Goal: Task Accomplishment & Management: Use online tool/utility

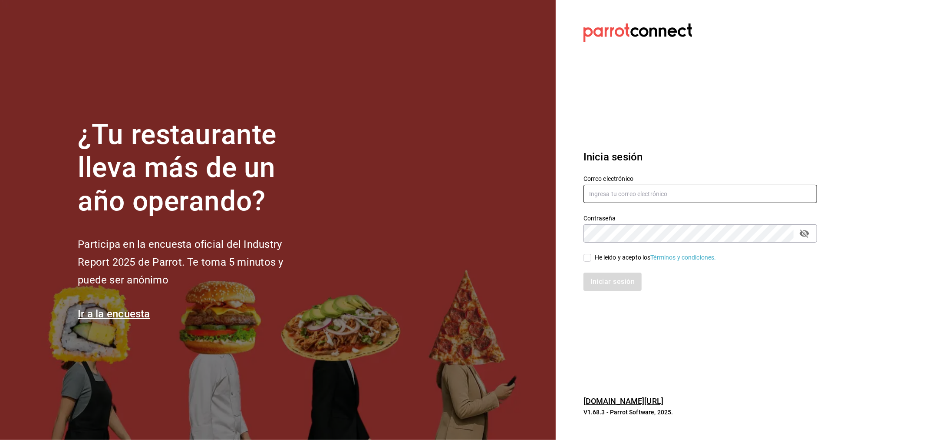
type input "[EMAIL_ADDRESS][DOMAIN_NAME]"
click at [462, 253] on span "He leído y acepto los Términos y condiciones." at bounding box center [654, 257] width 125 height 9
click at [462, 254] on input "He leído y acepto los Términos y condiciones." at bounding box center [588, 258] width 8 height 8
checkbox input "true"
click at [462, 277] on button "Iniciar sesión" at bounding box center [613, 281] width 59 height 18
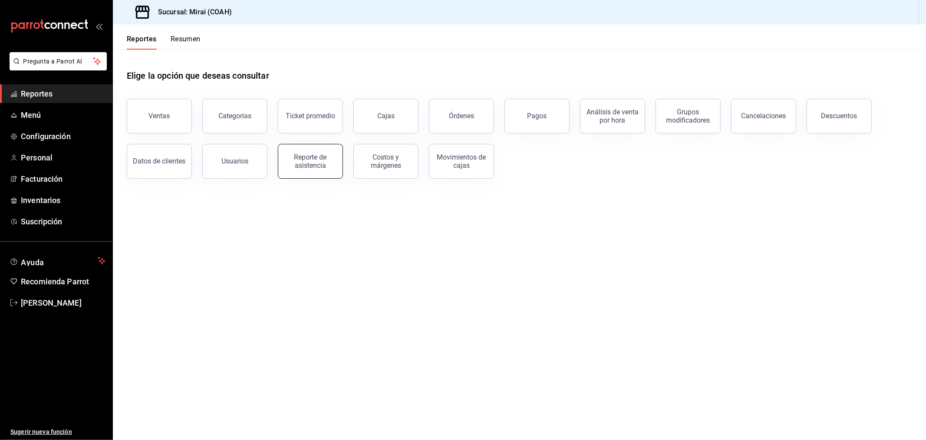
click at [331, 162] on div "Reporte de asistencia" at bounding box center [311, 161] width 54 height 17
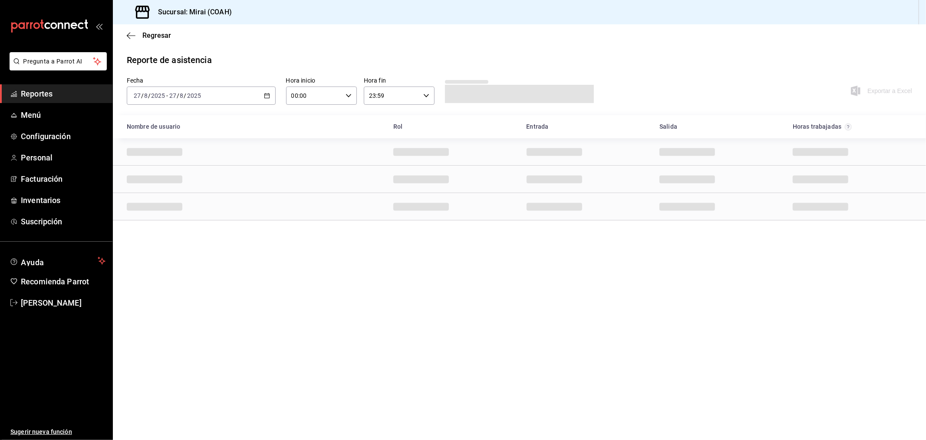
click at [268, 91] on div "[DATE] [DATE] - [DATE] [DATE]" at bounding box center [201, 95] width 149 height 18
click at [162, 214] on li "Rango de fechas" at bounding box center [167, 220] width 81 height 20
click at [257, 208] on abbr "20" at bounding box center [258, 211] width 6 height 6
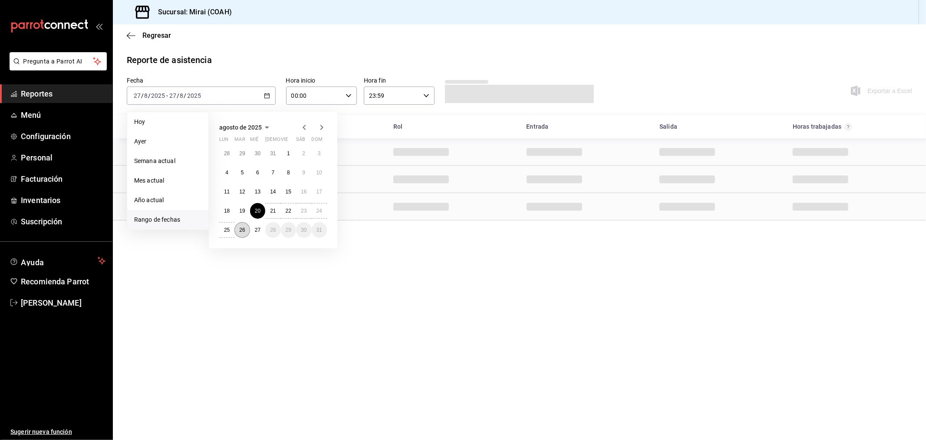
click at [241, 231] on abbr "26" at bounding box center [242, 230] width 6 height 6
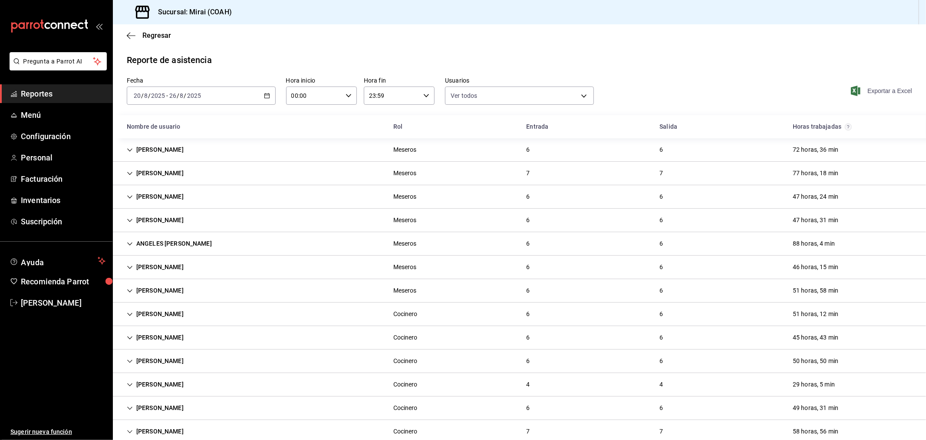
click at [861, 90] on span "Exportar a Excel" at bounding box center [882, 91] width 59 height 10
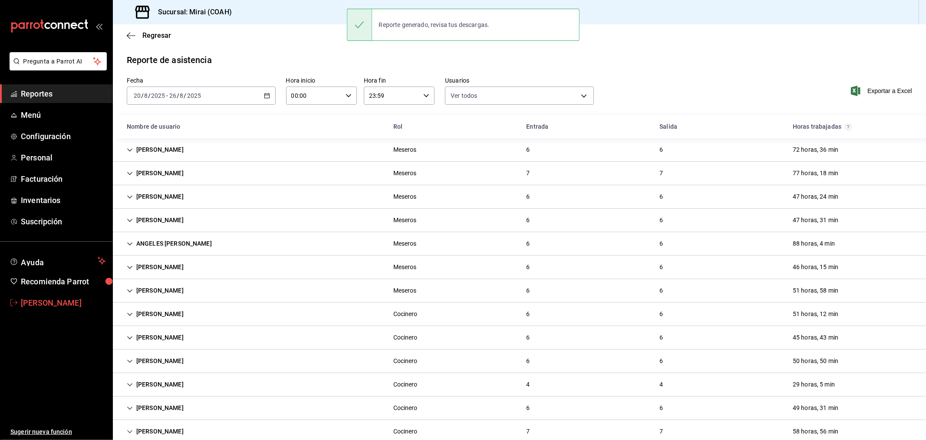
click at [41, 305] on span "[PERSON_NAME]" at bounding box center [63, 303] width 85 height 12
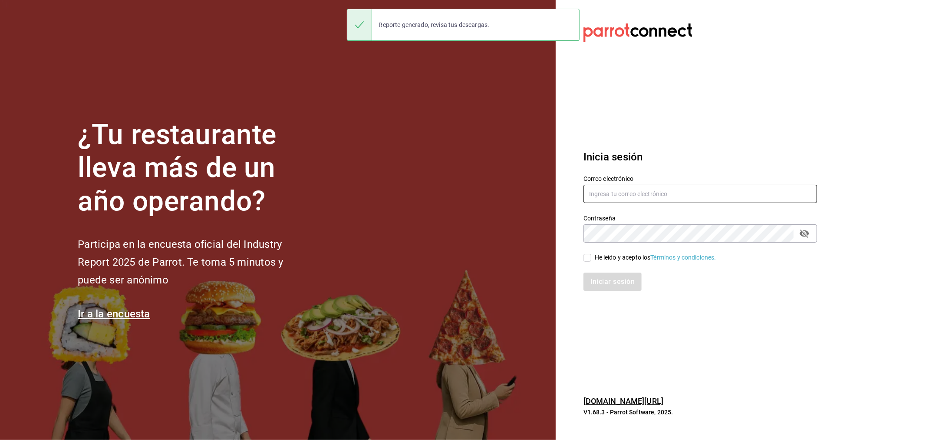
type input "[EMAIL_ADDRESS][DOMAIN_NAME]"
